Goal: Task Accomplishment & Management: Complete application form

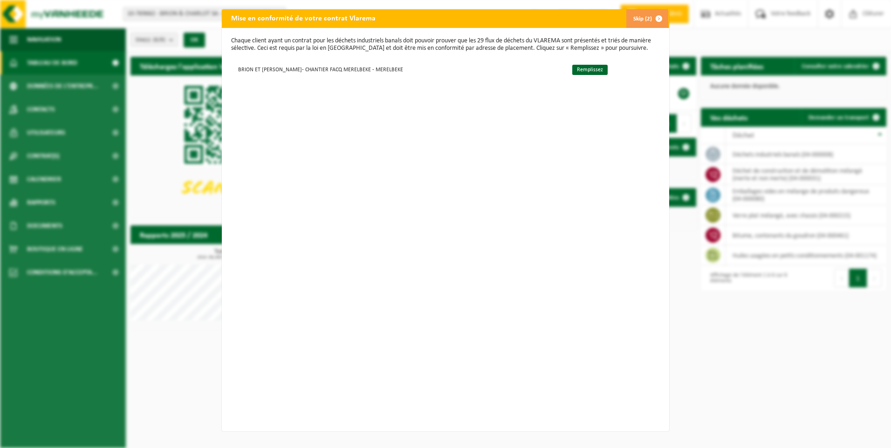
click at [645, 20] on button "Skip (2)" at bounding box center [647, 18] width 42 height 19
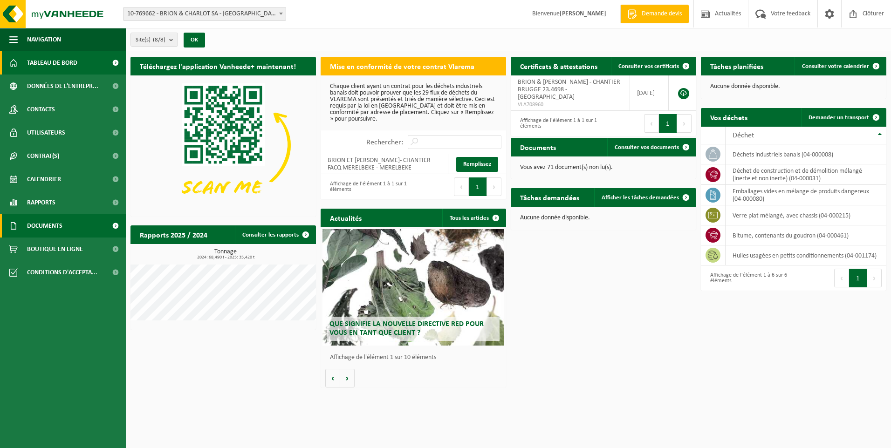
click at [111, 222] on span at bounding box center [115, 225] width 21 height 23
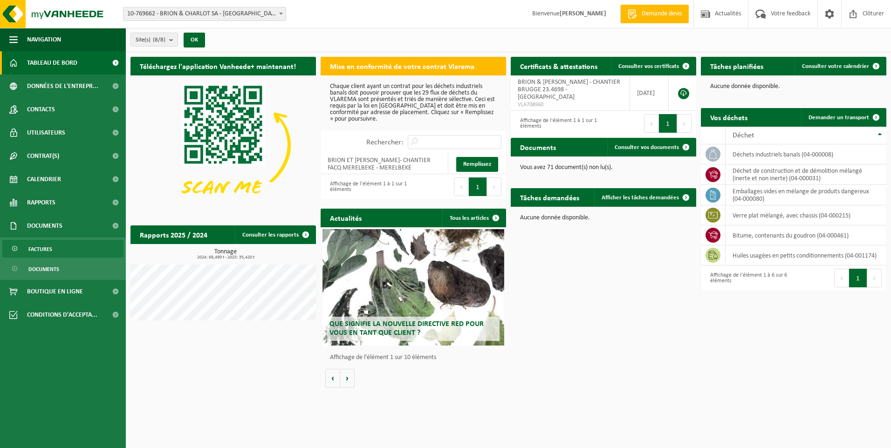
click at [44, 244] on span "Factures" at bounding box center [40, 249] width 24 height 18
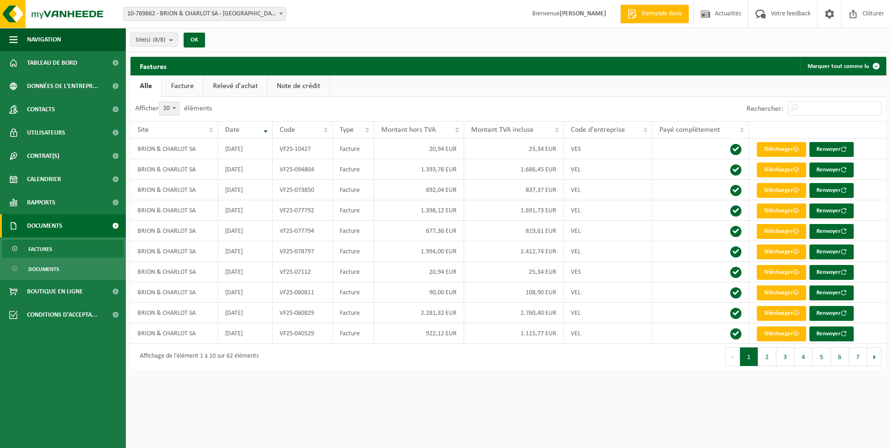
click at [117, 227] on span at bounding box center [115, 225] width 21 height 23
click at [55, 271] on span "Documents" at bounding box center [43, 270] width 31 height 18
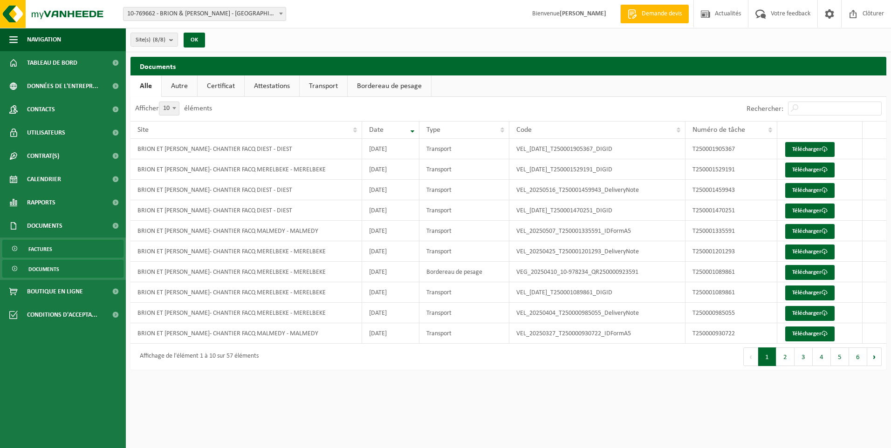
click at [49, 252] on span "Factures" at bounding box center [40, 249] width 24 height 18
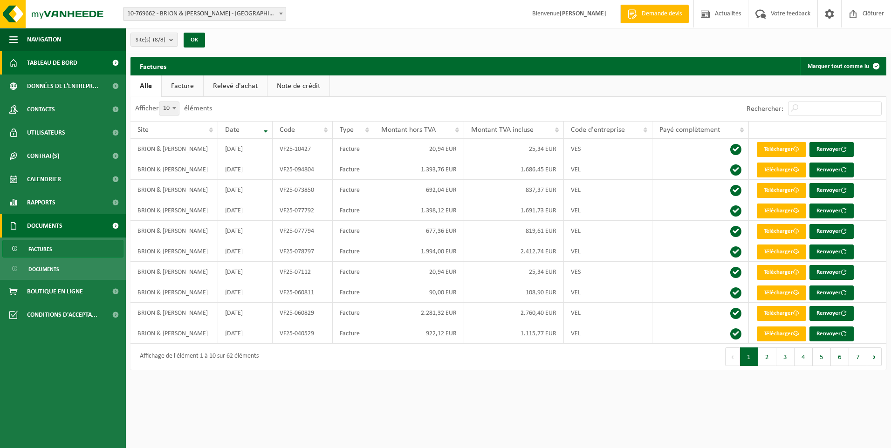
click at [69, 62] on span "Tableau de bord" at bounding box center [52, 62] width 50 height 23
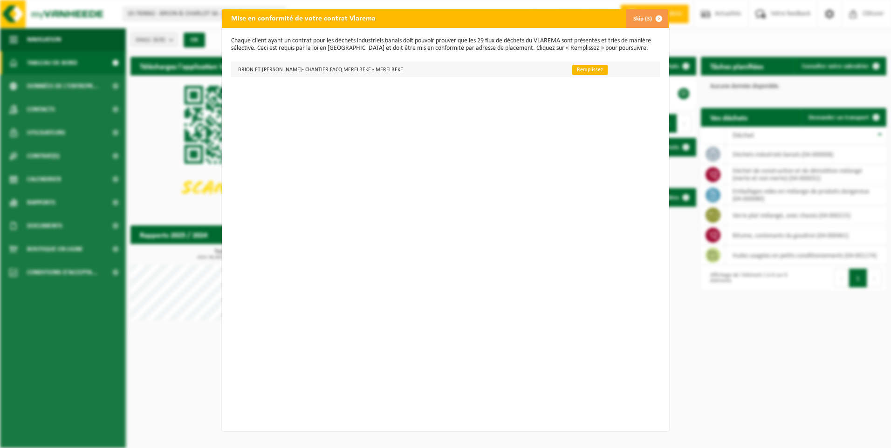
click at [572, 72] on link "Remplissez" at bounding box center [589, 70] width 35 height 10
